Goal: Task Accomplishment & Management: Use online tool/utility

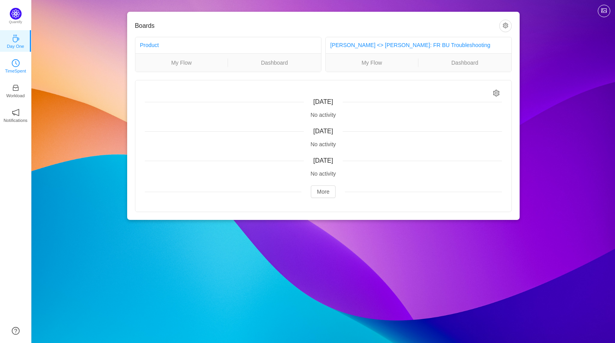
click at [17, 69] on p "TimeSpent" at bounding box center [15, 71] width 21 height 7
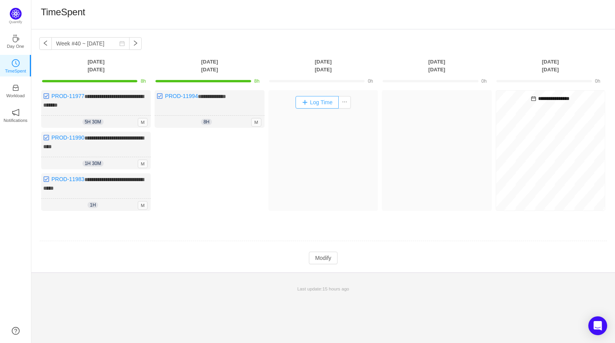
click at [323, 103] on button "Log Time" at bounding box center [318, 102] width 44 height 13
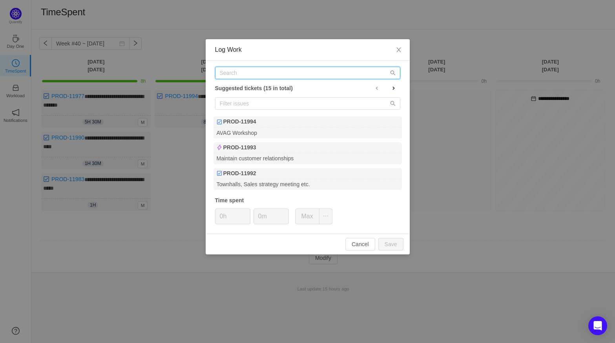
click at [260, 75] on input "text" at bounding box center [307, 73] width 185 height 13
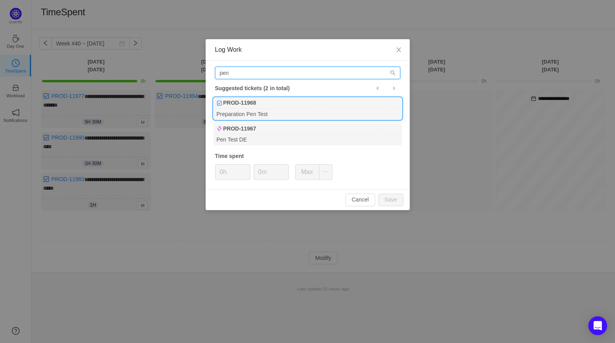
type input "pen"
click at [260, 102] on div "PROD-11968" at bounding box center [308, 103] width 188 height 11
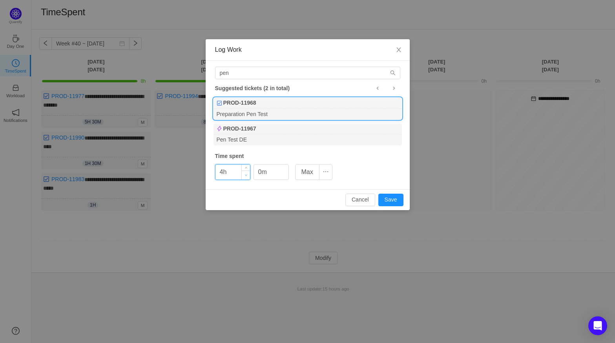
type input "4h"
type input "30m"
click at [394, 198] on button "Save" at bounding box center [390, 200] width 25 height 13
type input "0h"
type input "0m"
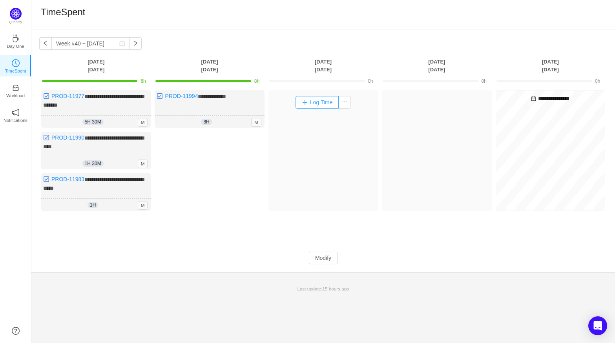
click at [323, 101] on button "Log Time" at bounding box center [318, 102] width 44 height 13
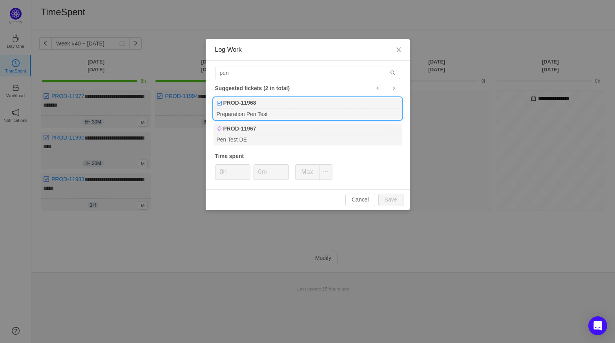
click at [272, 111] on div "Preparation Pen Test" at bounding box center [308, 114] width 188 height 11
type input "4h"
type input "30m"
click at [383, 201] on button "Save" at bounding box center [390, 200] width 25 height 13
type input "0h"
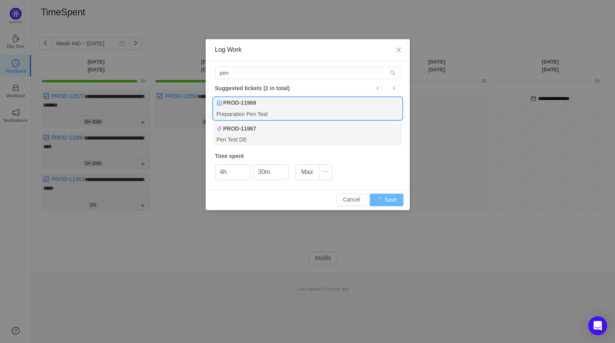
type input "0m"
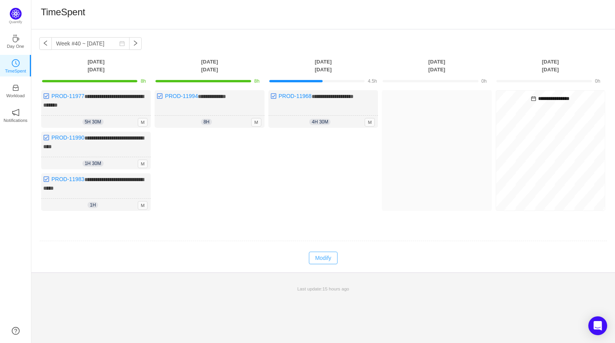
click at [326, 252] on button "Modify" at bounding box center [323, 258] width 29 height 13
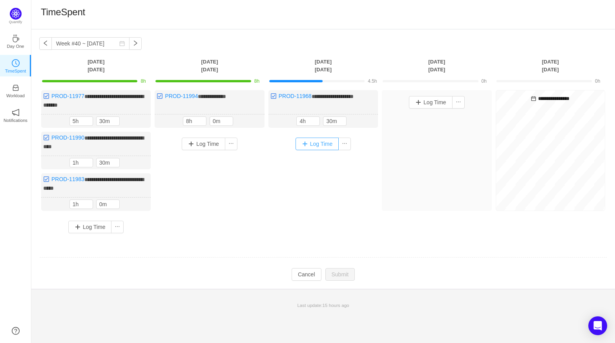
click at [329, 142] on button "Log Time" at bounding box center [318, 144] width 44 height 13
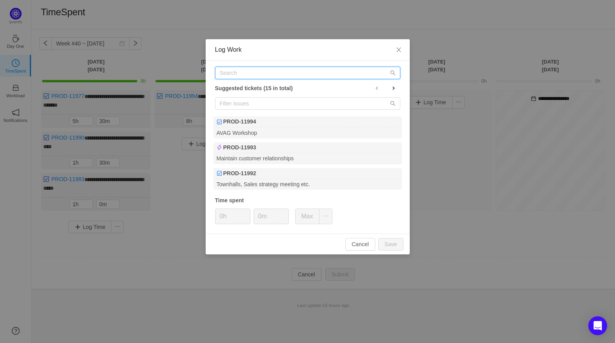
click at [252, 79] on input "text" at bounding box center [307, 73] width 185 height 13
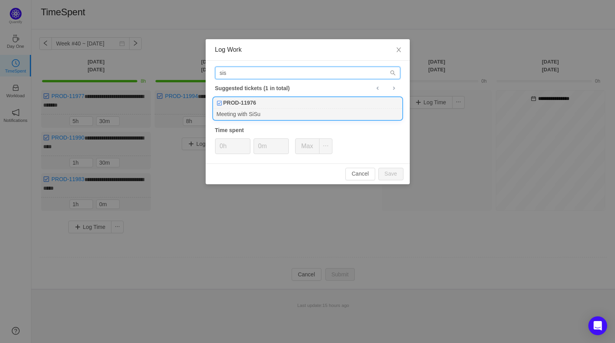
type input "sis"
click at [254, 104] on b "PROD-11976" at bounding box center [239, 103] width 33 height 8
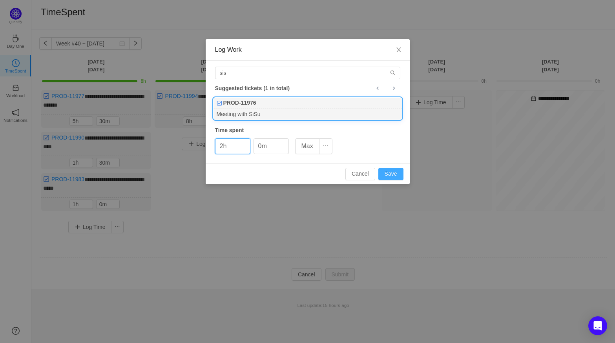
click at [398, 174] on button "Save" at bounding box center [390, 174] width 25 height 13
type input "0h"
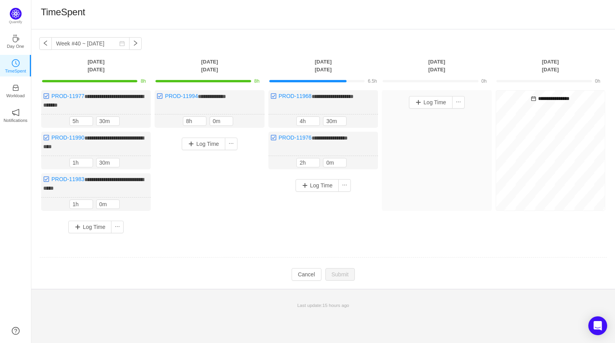
click at [319, 191] on div "Log Time" at bounding box center [323, 185] width 106 height 20
click at [320, 185] on button "Log Time" at bounding box center [318, 185] width 44 height 13
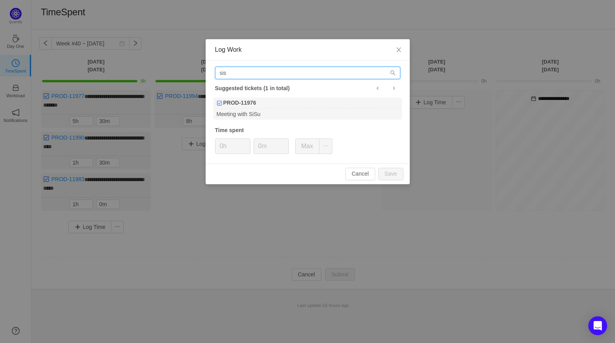
drag, startPoint x: 263, startPoint y: 76, endPoint x: 216, endPoint y: 68, distance: 47.8
click at [216, 68] on input "sis" at bounding box center [307, 73] width 185 height 13
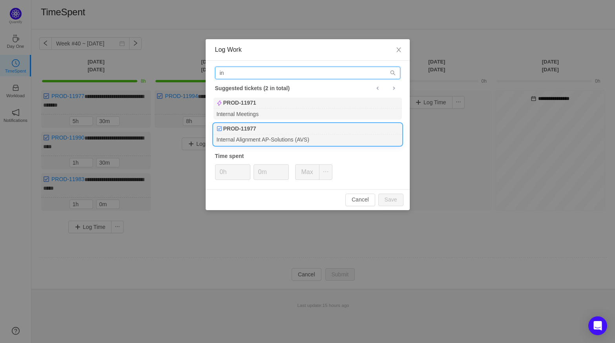
type input "in"
click at [263, 126] on div "PROD-11977" at bounding box center [308, 129] width 188 height 11
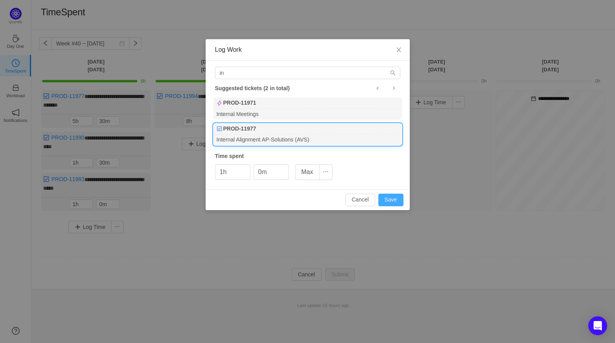
click at [389, 199] on button "Save" at bounding box center [390, 200] width 25 height 13
type input "0h"
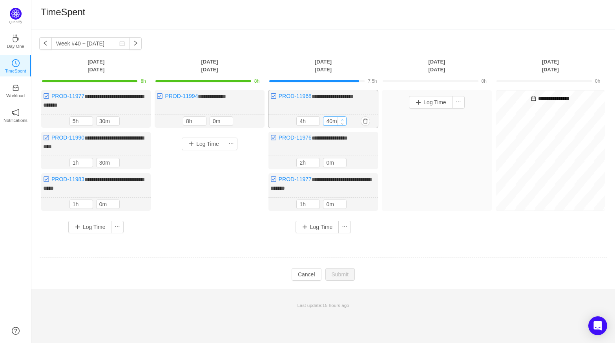
click at [343, 119] on icon "icon: up" at bounding box center [342, 120] width 3 height 3
type input "50m"
click at [343, 118] on icon "icon: up" at bounding box center [342, 119] width 3 height 3
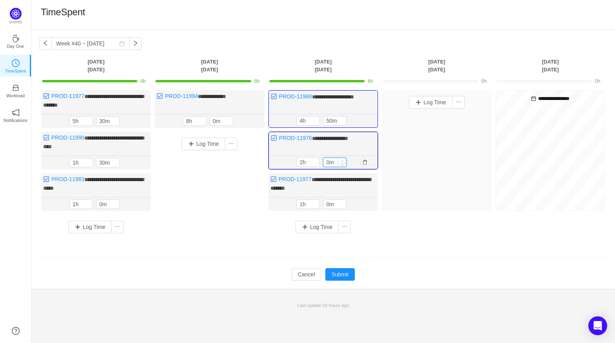
type input "10m"
click at [342, 160] on icon "icon: up" at bounding box center [342, 161] width 3 height 3
click at [340, 269] on button "Submit" at bounding box center [340, 274] width 30 height 13
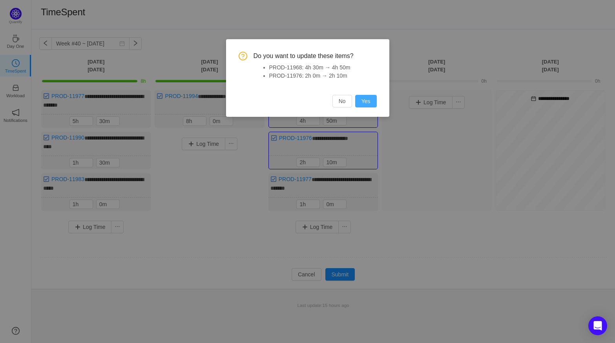
click at [364, 104] on button "Yes" at bounding box center [366, 101] width 22 height 13
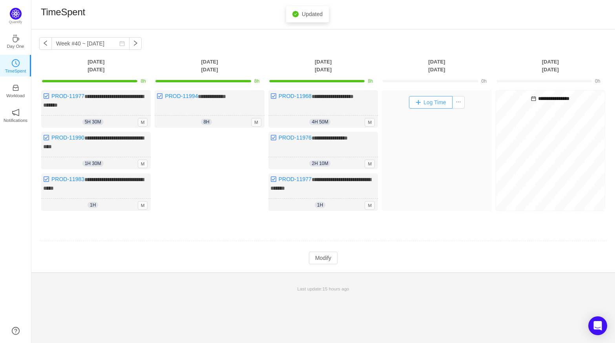
click at [429, 104] on button "Log Time" at bounding box center [431, 102] width 44 height 13
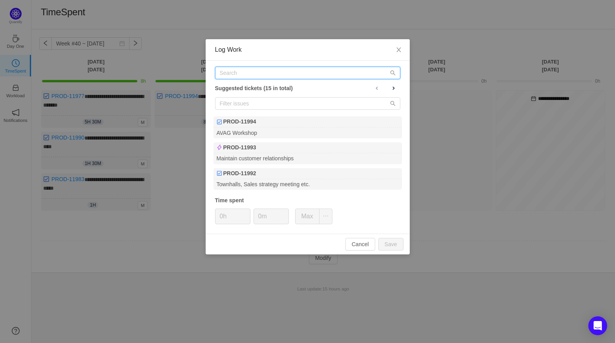
click at [307, 69] on input "text" at bounding box center [307, 73] width 185 height 13
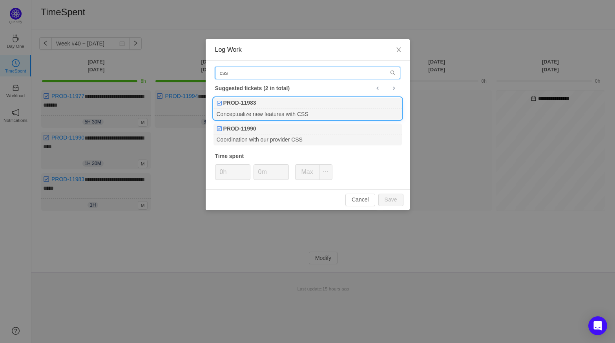
type input "css"
click at [278, 100] on div "PROD-11983" at bounding box center [308, 103] width 188 height 11
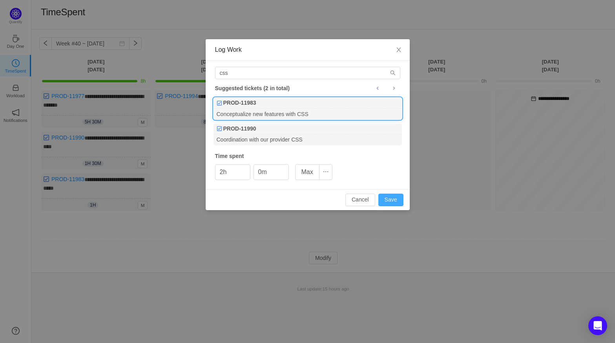
click at [388, 199] on button "Save" at bounding box center [390, 200] width 25 height 13
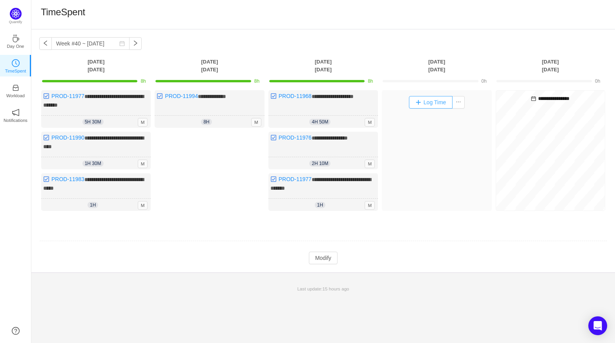
click at [428, 97] on button "Log Time" at bounding box center [431, 102] width 44 height 13
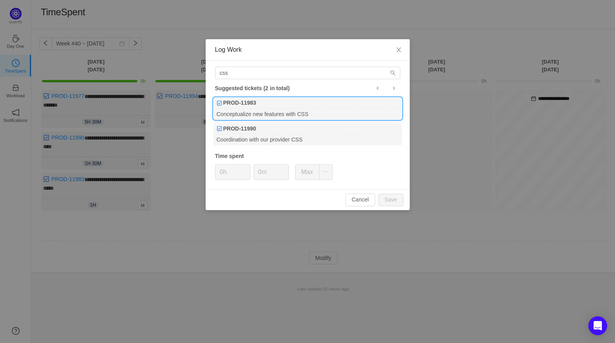
click at [291, 107] on div "PROD-11983" at bounding box center [308, 103] width 188 height 11
click at [393, 205] on button "Save" at bounding box center [390, 200] width 25 height 13
type input "0h"
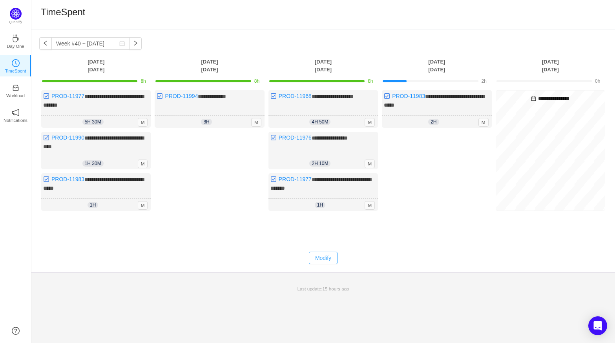
click at [327, 256] on button "Modify" at bounding box center [323, 258] width 29 height 13
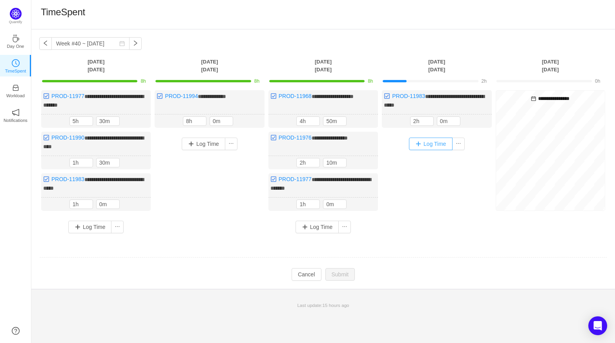
click at [431, 144] on button "Log Time" at bounding box center [431, 144] width 44 height 13
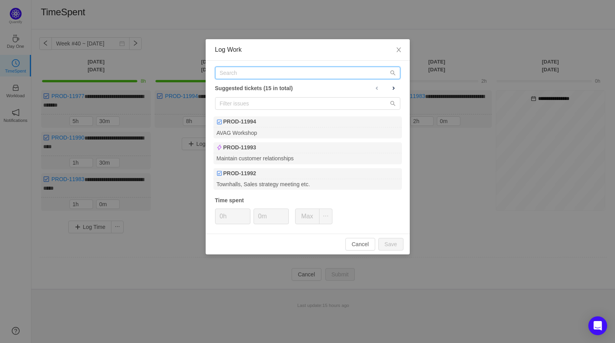
click at [264, 70] on input "text" at bounding box center [307, 73] width 185 height 13
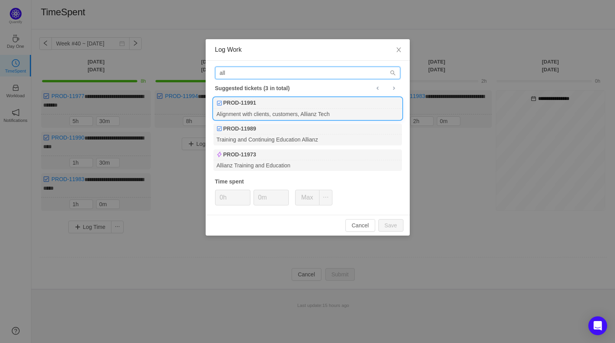
type input "all"
click at [274, 101] on div "PROD-11991" at bounding box center [308, 103] width 188 height 11
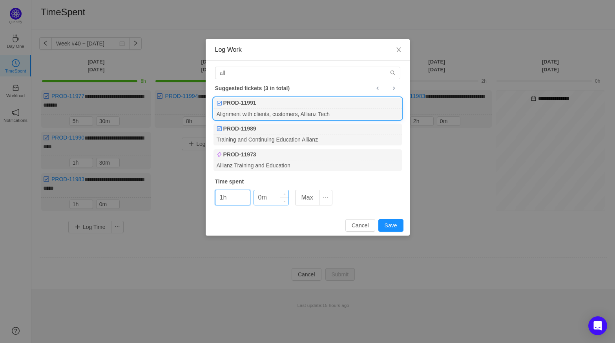
type input "1h"
type input "30m"
click at [401, 225] on button "Save" at bounding box center [390, 225] width 25 height 13
type input "0h"
type input "0m"
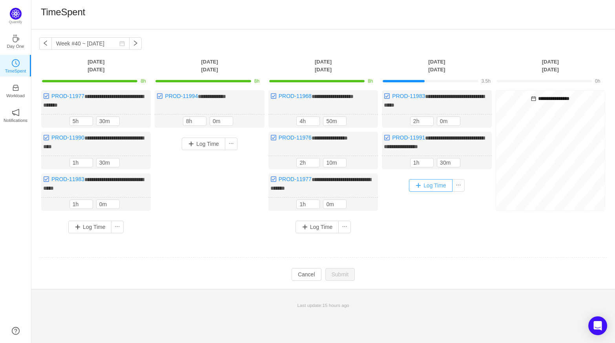
click at [435, 184] on button "Log Time" at bounding box center [431, 185] width 44 height 13
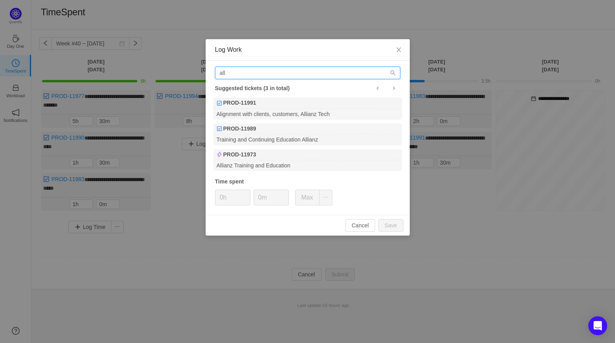
drag, startPoint x: 260, startPoint y: 76, endPoint x: 186, endPoint y: 65, distance: 74.2
click at [186, 65] on div "Log Work all Suggested tickets (3 in total) PROD-11991 Alignment with clients, …" at bounding box center [307, 171] width 615 height 343
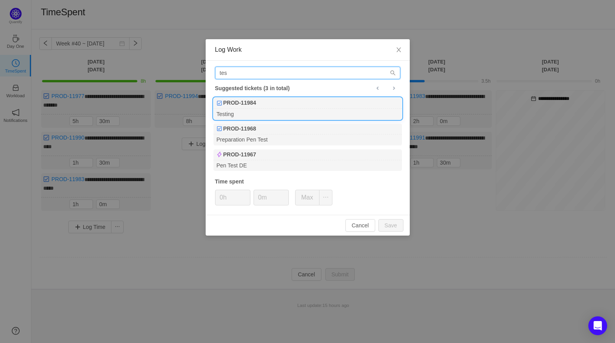
type input "tes"
click at [272, 101] on div "PROD-11984" at bounding box center [308, 103] width 188 height 11
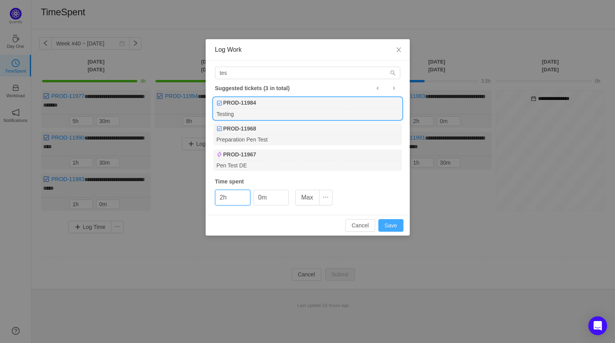
click at [399, 227] on button "Save" at bounding box center [390, 225] width 25 height 13
type input "0h"
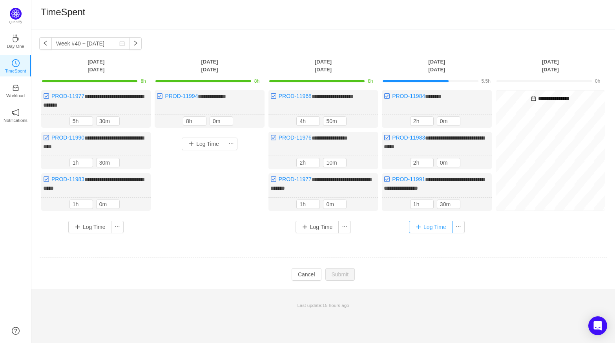
click at [428, 223] on button "Log Time" at bounding box center [431, 227] width 44 height 13
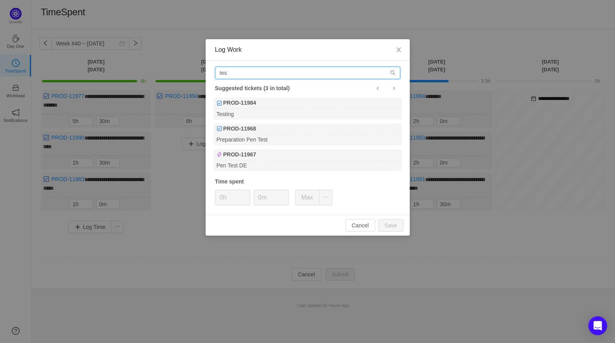
click at [259, 76] on input "tes" at bounding box center [307, 73] width 185 height 13
type input "t"
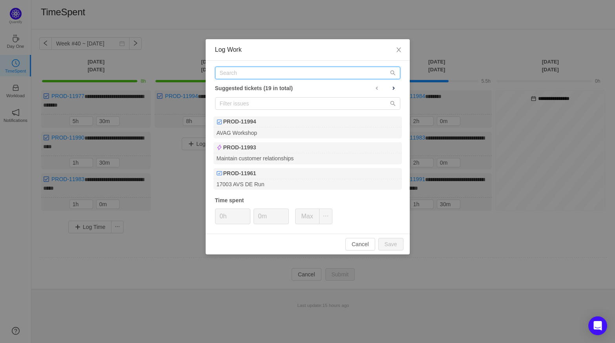
click at [259, 76] on input "text" at bounding box center [307, 73] width 185 height 13
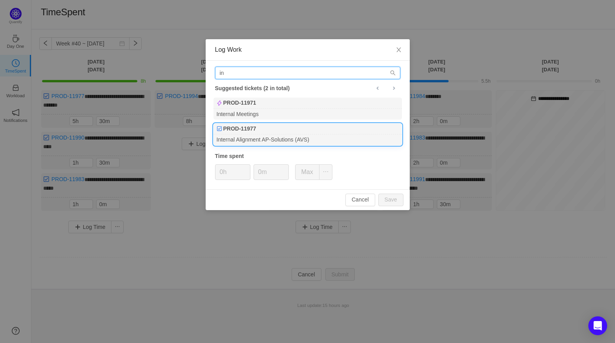
type input "in"
click at [269, 139] on div "Internal Alignment AP-Solutions (AVS)" at bounding box center [308, 140] width 188 height 11
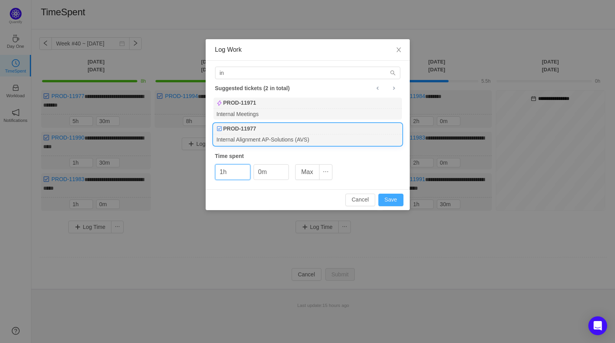
click at [384, 199] on button "Save" at bounding box center [390, 200] width 25 height 13
type input "0h"
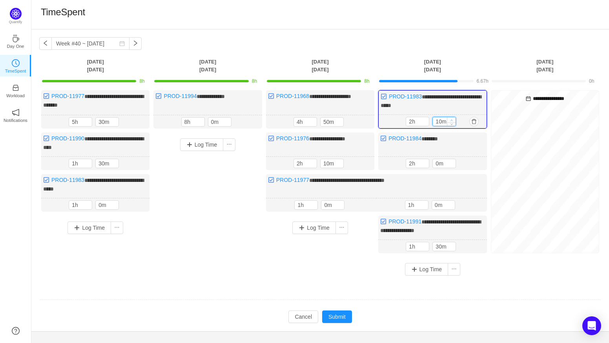
click at [452, 119] on icon "icon: up" at bounding box center [452, 120] width 3 height 3
type input "30m"
click at [452, 119] on icon "icon: up" at bounding box center [452, 120] width 3 height 3
click at [451, 161] on icon "icon: up" at bounding box center [452, 162] width 3 height 3
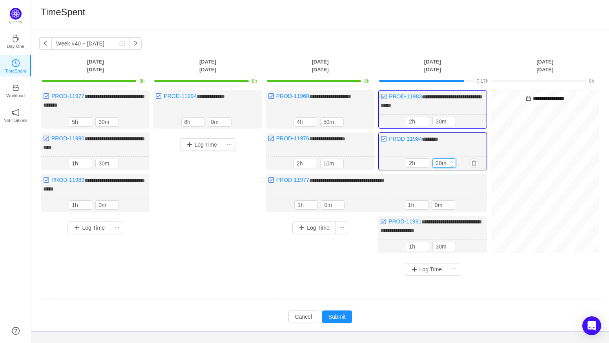
click at [451, 161] on icon "icon: up" at bounding box center [452, 162] width 2 height 2
type input "30m"
click at [451, 161] on icon "icon: up" at bounding box center [452, 162] width 2 height 2
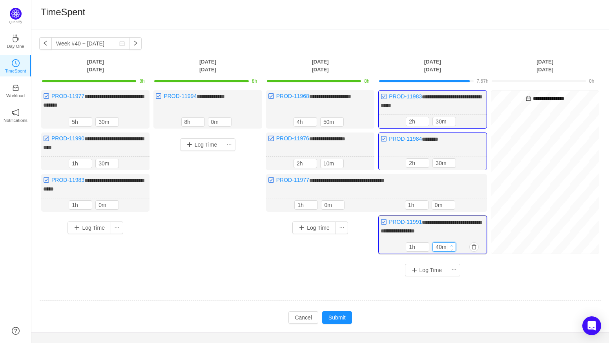
click at [451, 245] on icon "icon: up" at bounding box center [452, 246] width 3 height 3
type input "50m"
click at [451, 245] on icon "icon: up" at bounding box center [452, 246] width 3 height 3
type input "2h"
type input "0m"
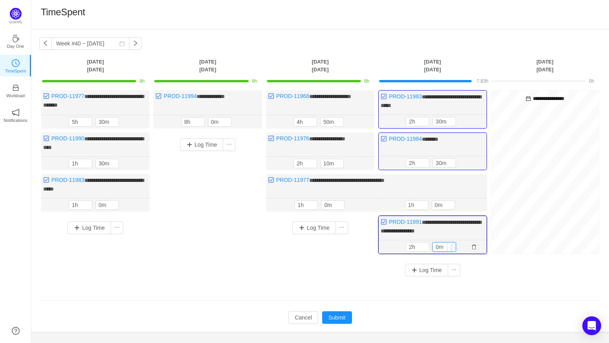
click at [451, 245] on icon "icon: up" at bounding box center [452, 246] width 3 height 3
click at [338, 312] on button "Submit" at bounding box center [337, 318] width 30 height 13
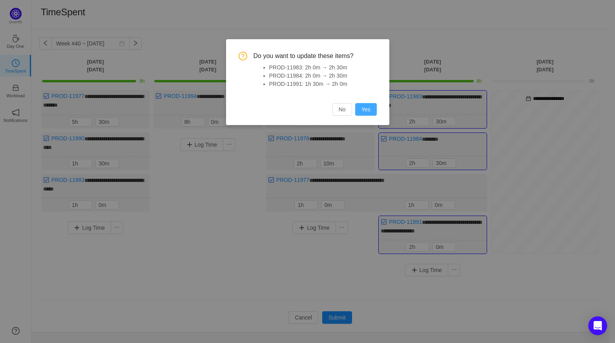
click at [368, 110] on button "Yes" at bounding box center [366, 109] width 22 height 13
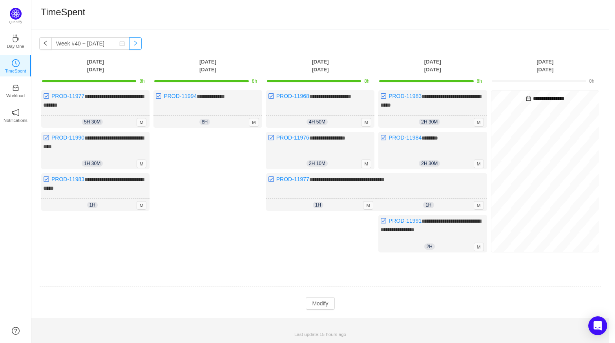
click at [133, 42] on button "button" at bounding box center [135, 43] width 13 height 13
click at [129, 45] on button "button" at bounding box center [135, 43] width 13 height 13
click at [130, 40] on button "button" at bounding box center [135, 43] width 13 height 13
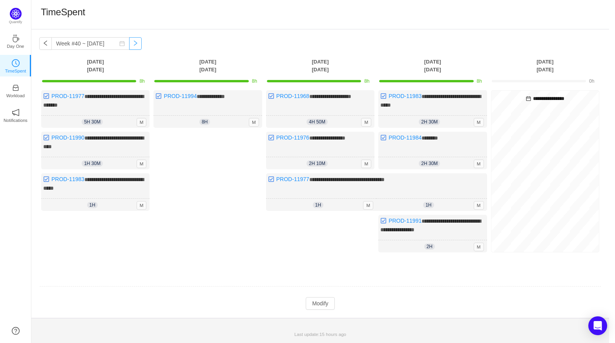
click at [130, 40] on button "button" at bounding box center [135, 43] width 13 height 13
